Goal: Information Seeking & Learning: Check status

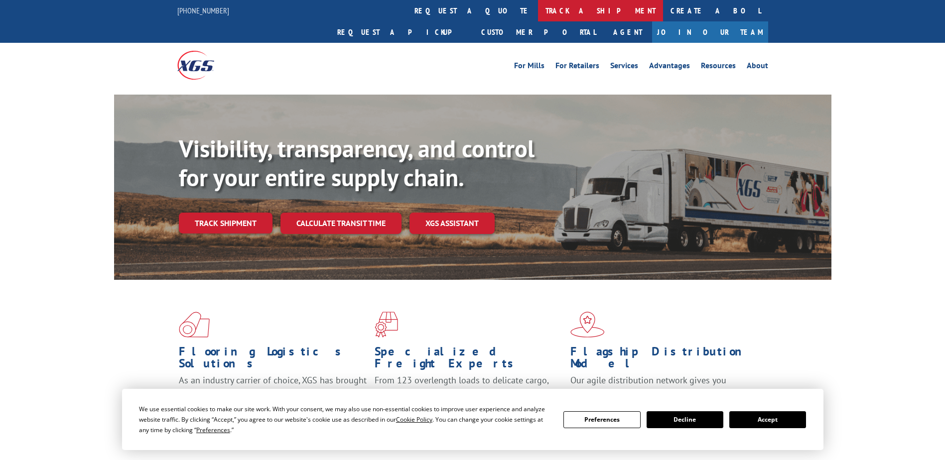
click at [538, 8] on link "track a shipment" at bounding box center [600, 10] width 125 height 21
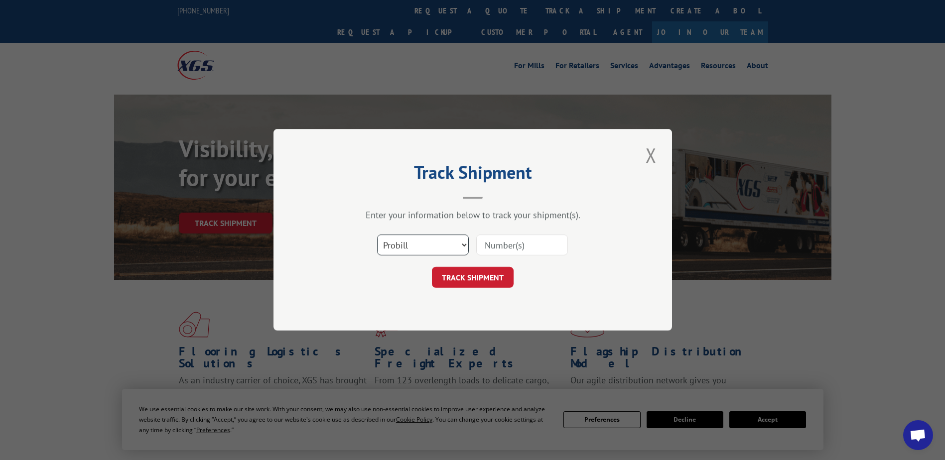
click at [424, 246] on select "Select category... Probill BOL PO" at bounding box center [423, 245] width 92 height 21
select select "bol"
click at [377, 235] on select "Select category... Probill BOL PO" at bounding box center [423, 245] width 92 height 21
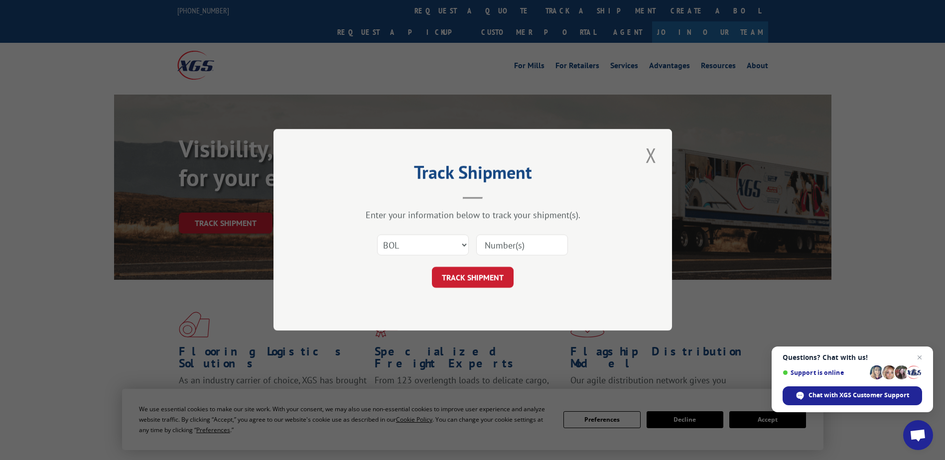
click at [508, 253] on input at bounding box center [522, 245] width 92 height 21
paste input "861262"
type input "861262"
click at [497, 272] on button "TRACK SHIPMENT" at bounding box center [473, 278] width 82 height 21
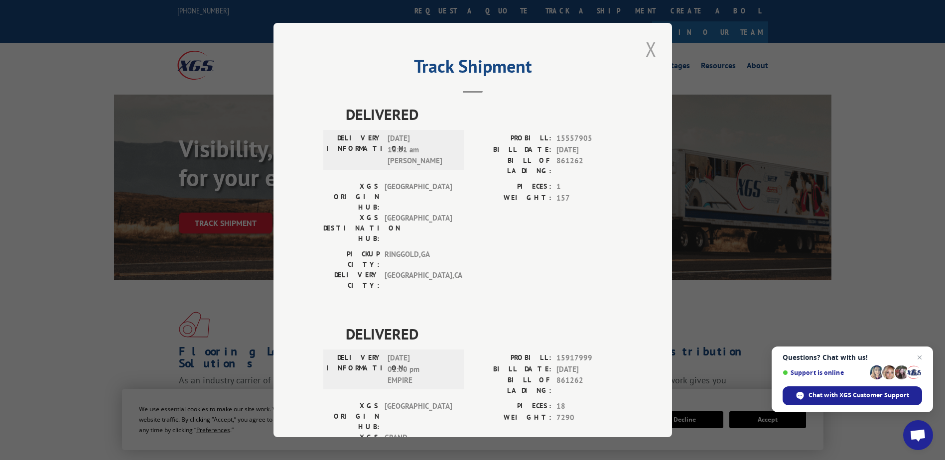
click at [643, 51] on button "Close modal" at bounding box center [651, 48] width 17 height 27
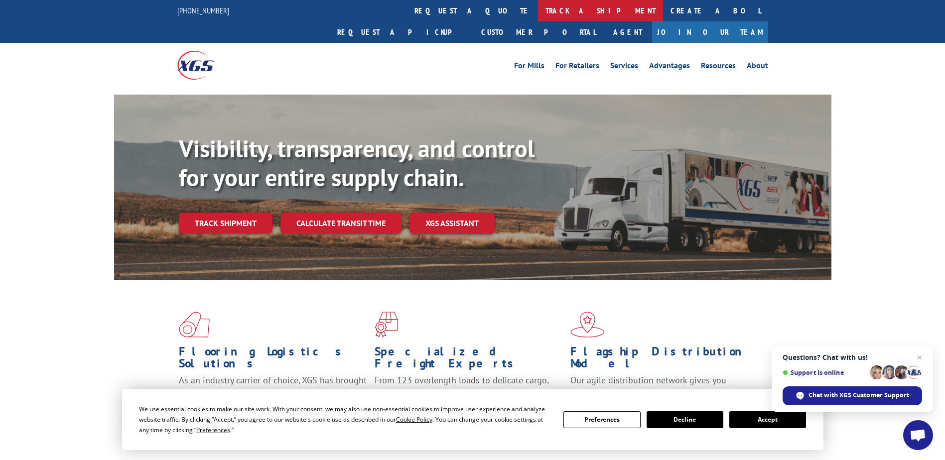
click at [538, 12] on link "track a shipment" at bounding box center [600, 10] width 125 height 21
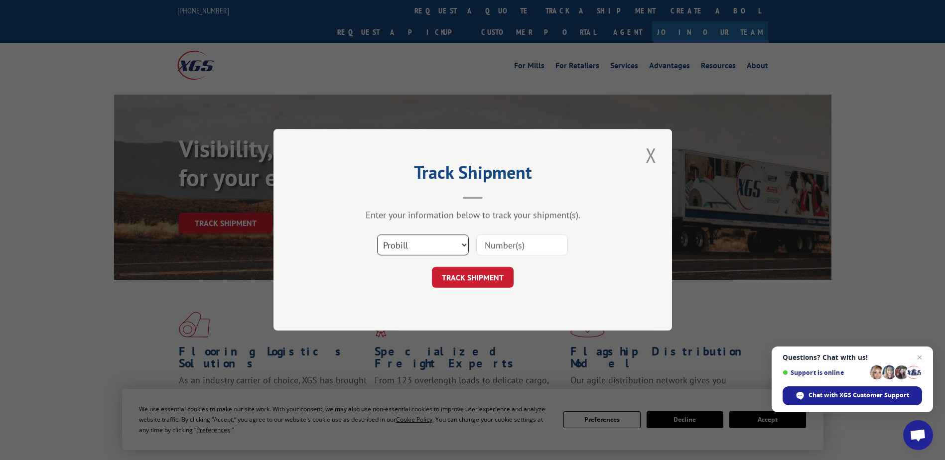
click at [444, 245] on select "Select category... Probill BOL PO" at bounding box center [423, 245] width 92 height 21
select select "bol"
click at [377, 235] on select "Select category... Probill BOL PO" at bounding box center [423, 245] width 92 height 21
click at [508, 242] on input at bounding box center [522, 245] width 92 height 21
paste input "978243"
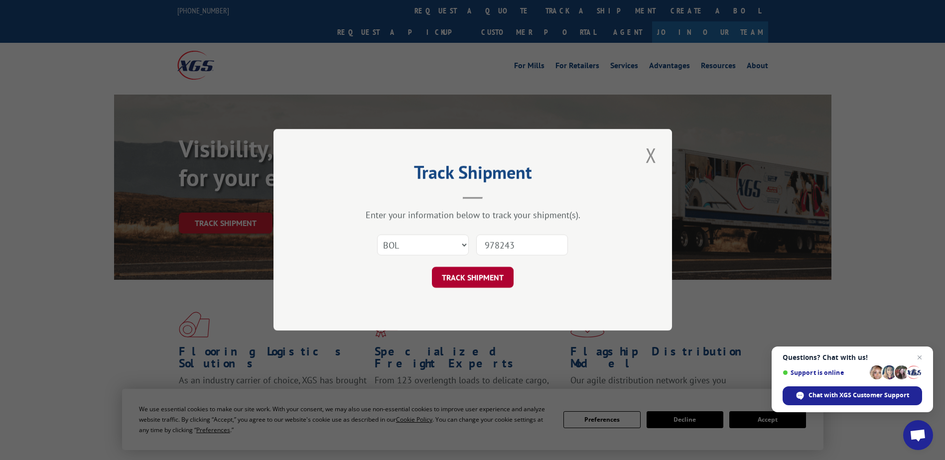
type input "978243"
click at [502, 279] on button "TRACK SHIPMENT" at bounding box center [473, 278] width 82 height 21
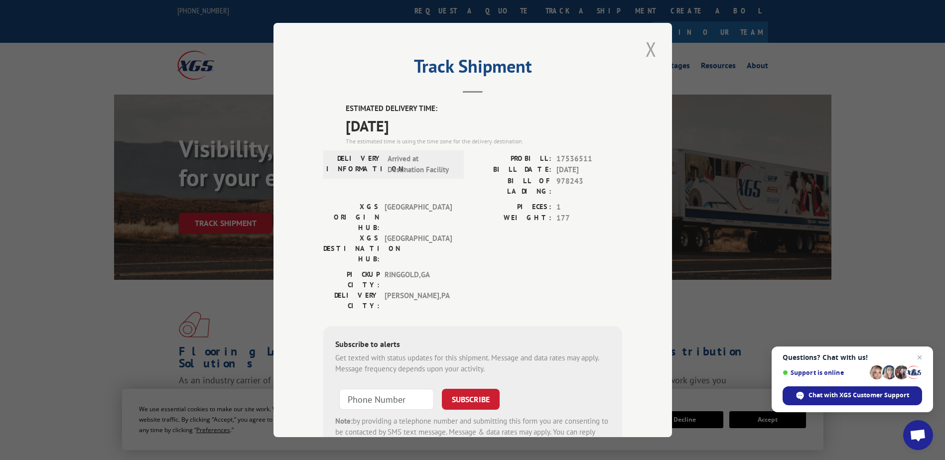
click at [643, 49] on button "Close modal" at bounding box center [651, 48] width 17 height 27
